Goal: Task Accomplishment & Management: Manage account settings

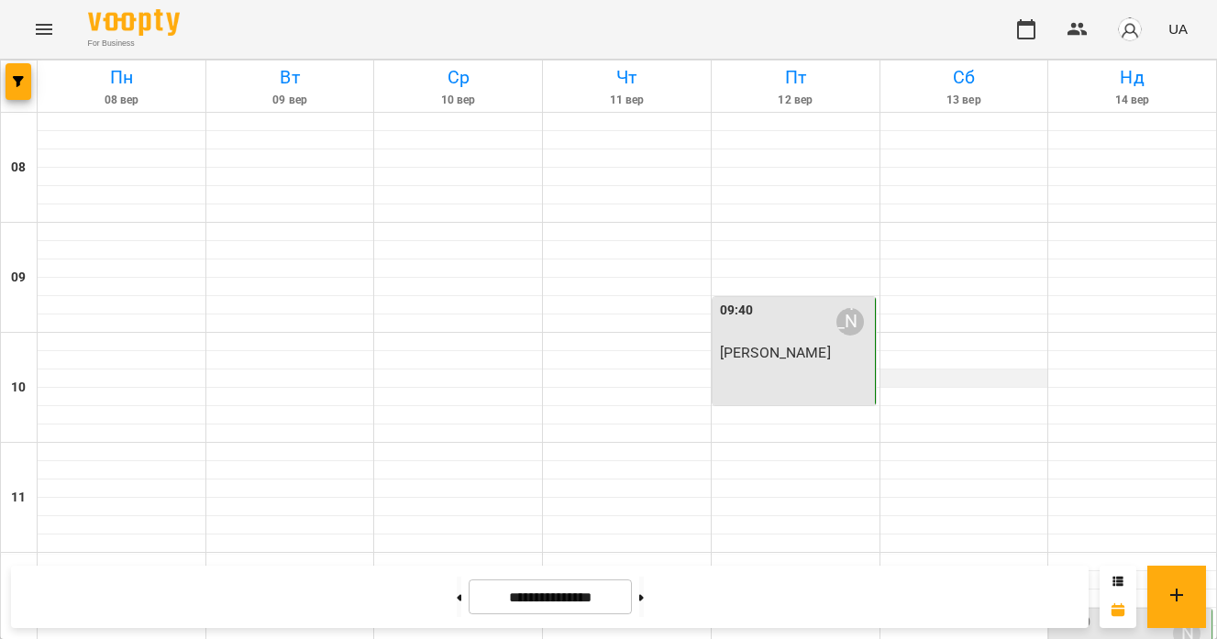
scroll to position [287, 0]
click at [910, 553] on div at bounding box center [964, 562] width 168 height 18
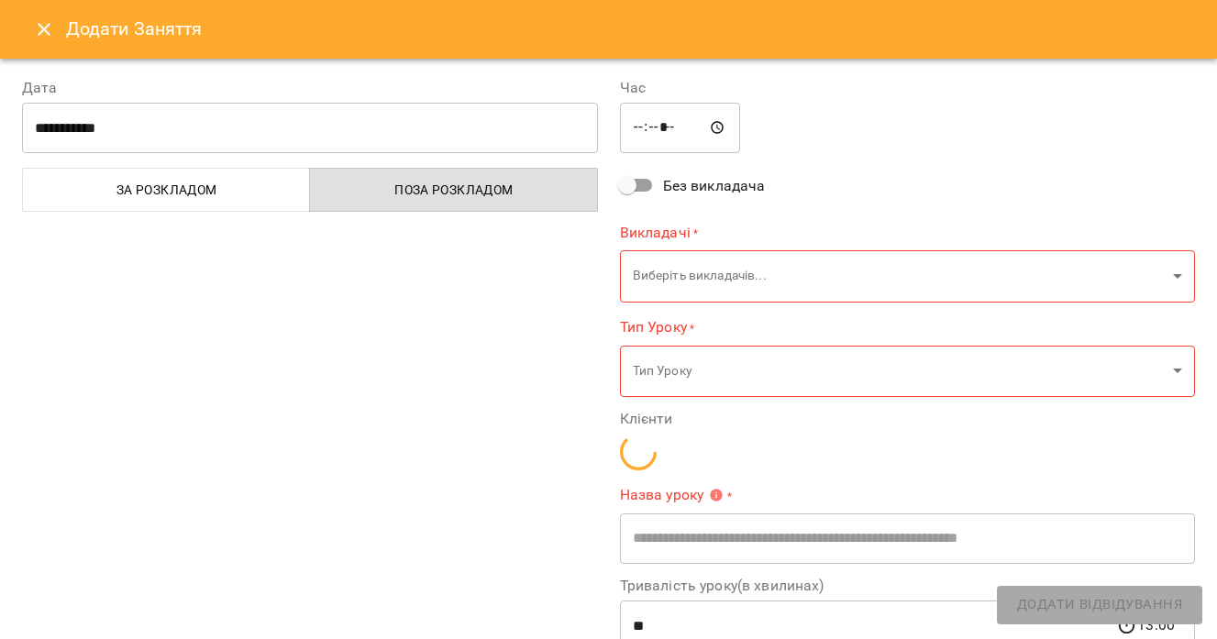
type input "**********"
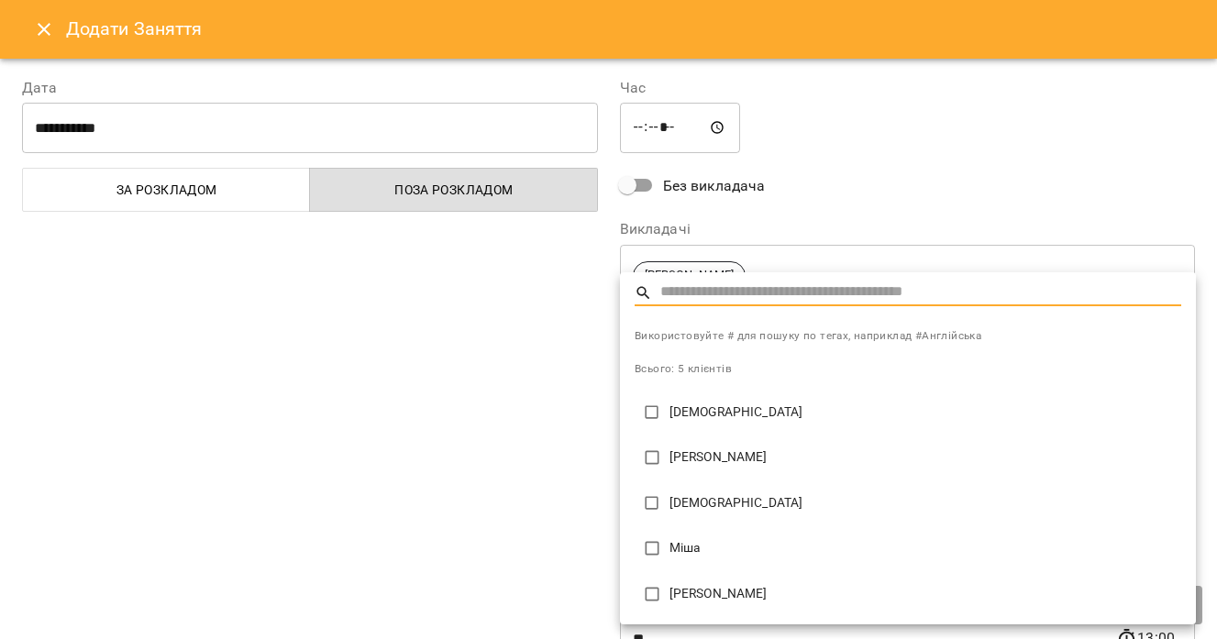
click at [712, 455] on p "[PERSON_NAME]" at bounding box center [925, 457] width 512 height 18
type input "**********"
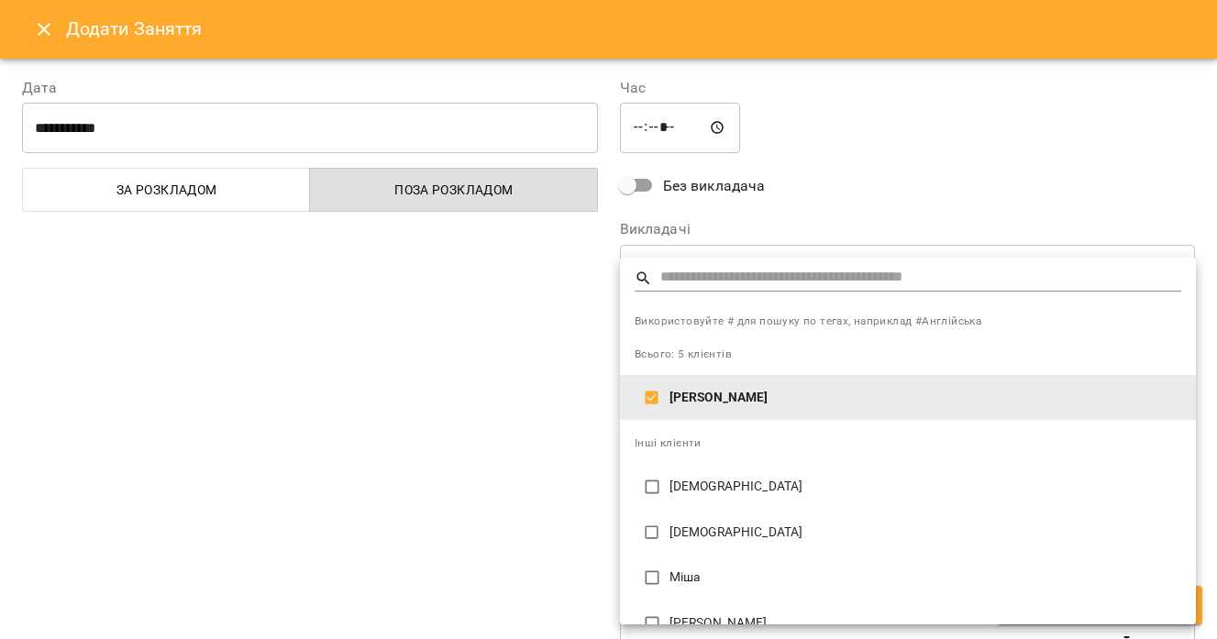
click at [552, 427] on div at bounding box center [608, 319] width 1217 height 639
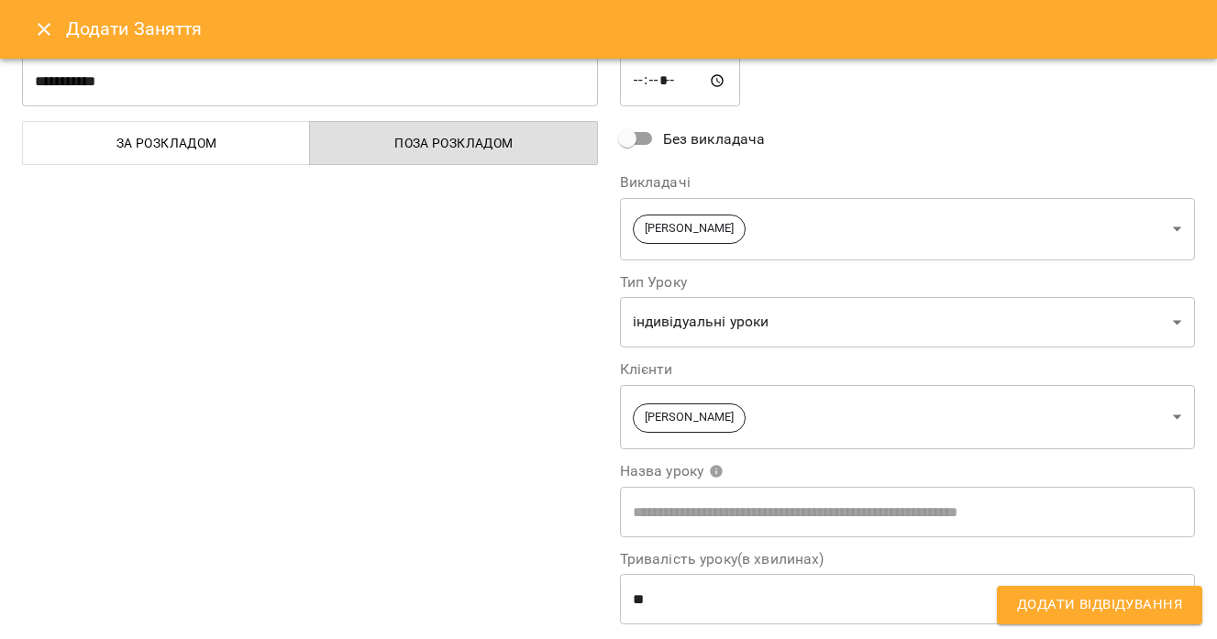
scroll to position [0, 0]
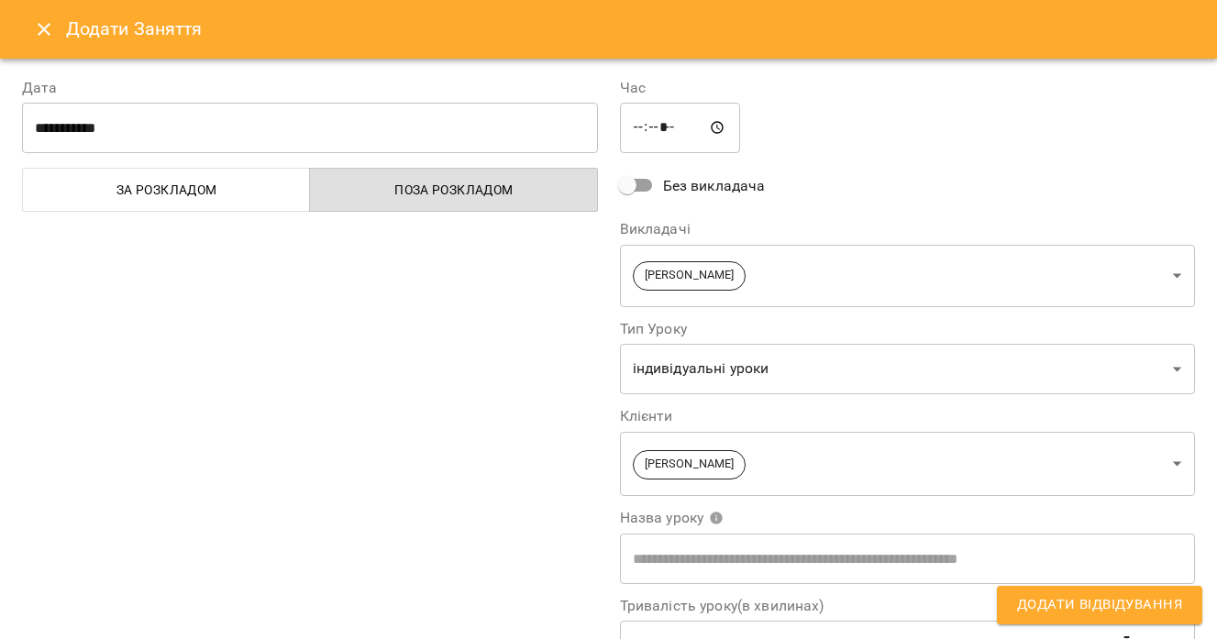
click at [1065, 611] on span "Додати Відвідування" at bounding box center [1099, 605] width 165 height 24
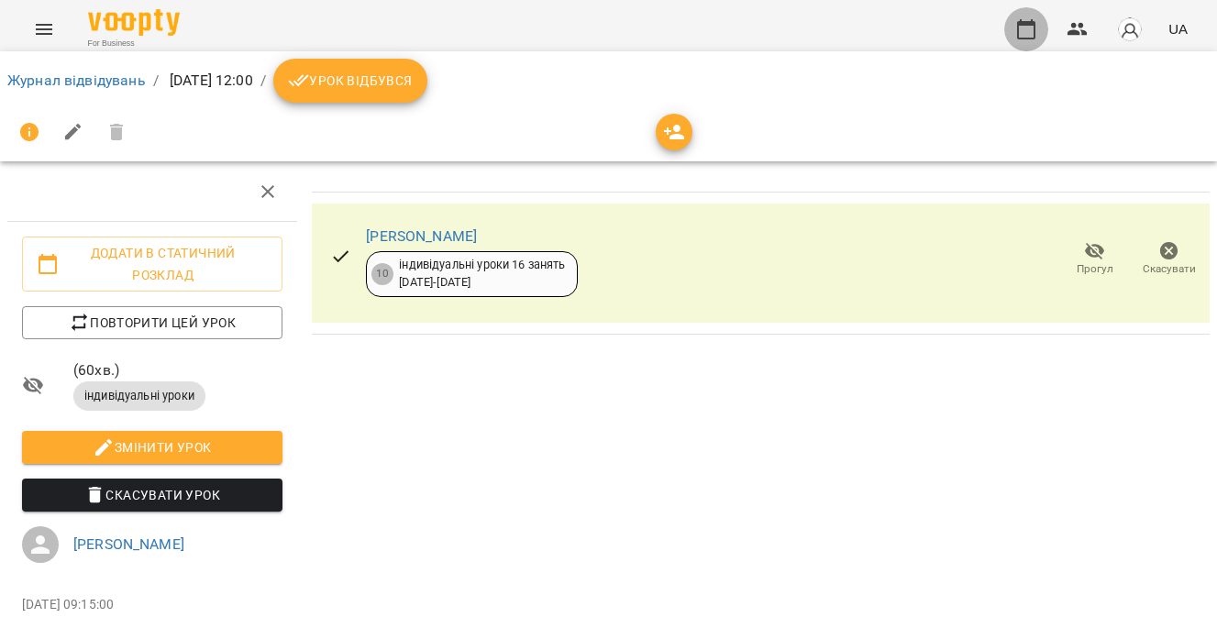
click at [1028, 32] on icon "button" at bounding box center [1026, 29] width 22 height 22
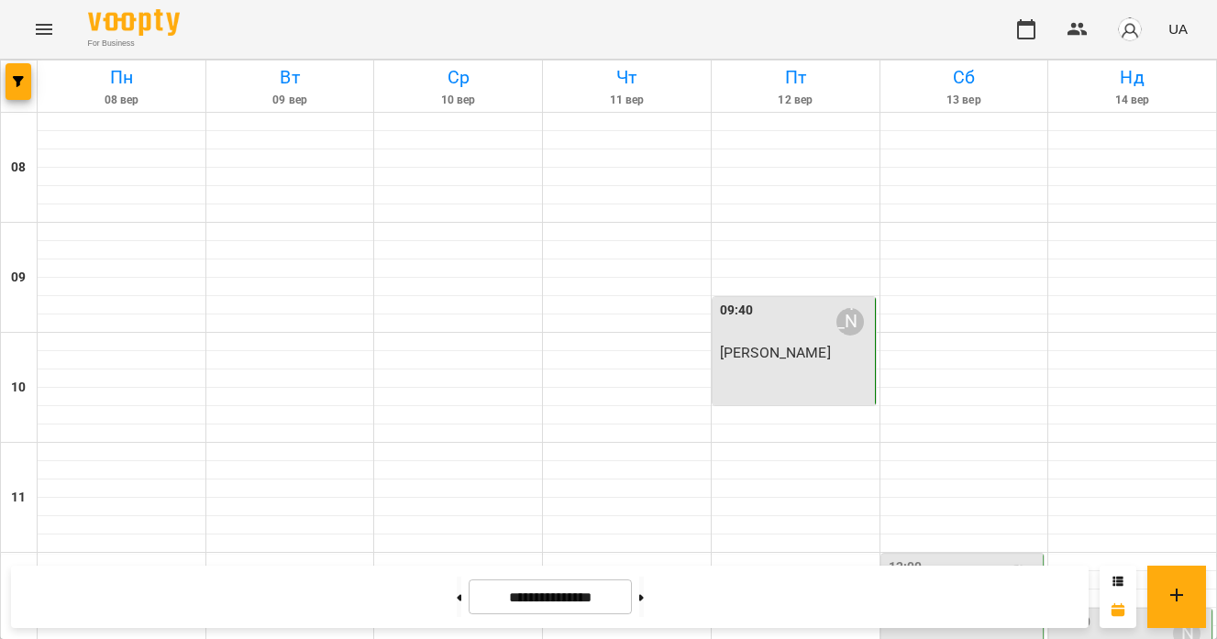
scroll to position [842, 0]
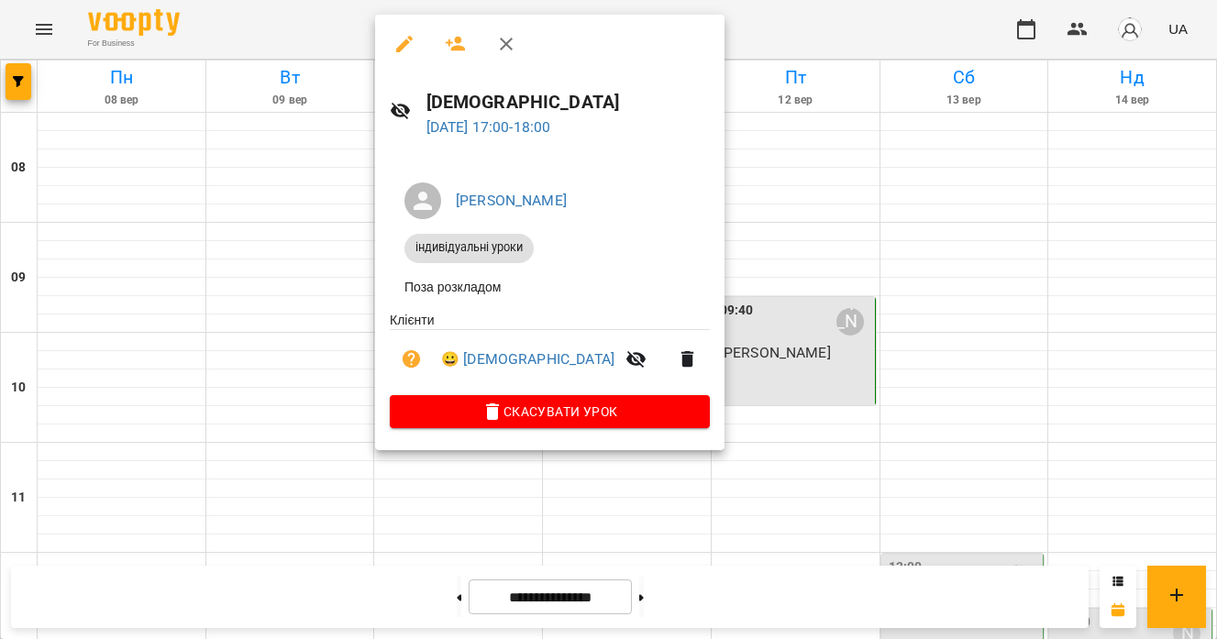
click at [776, 232] on div at bounding box center [608, 319] width 1217 height 639
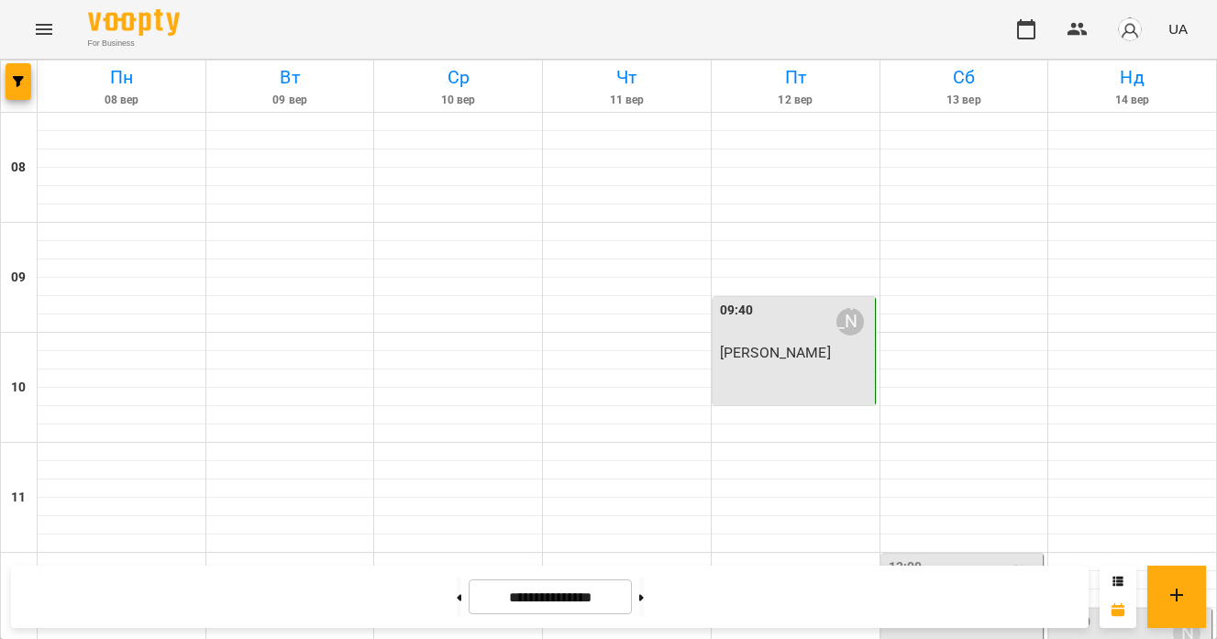
scroll to position [296, 0]
